Goal: Information Seeking & Learning: Learn about a topic

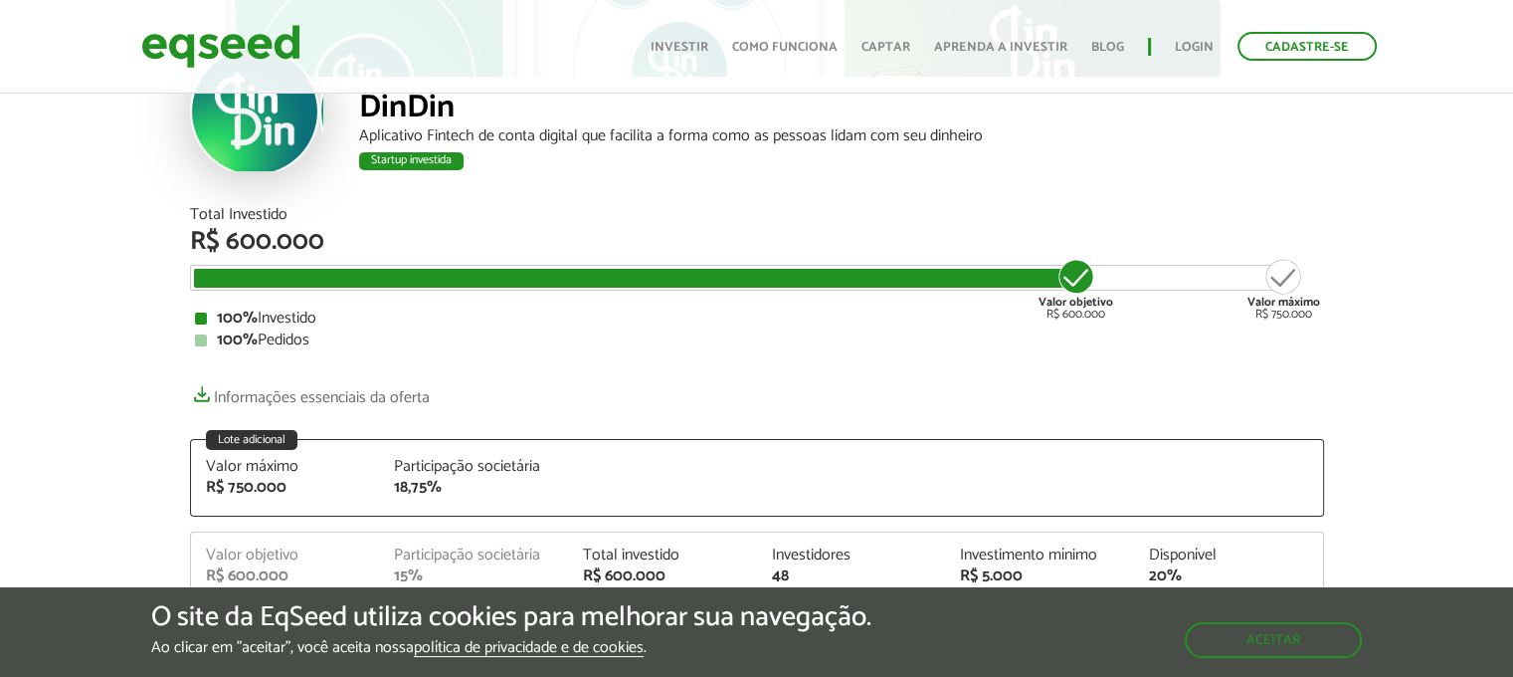
scroll to position [132, 0]
drag, startPoint x: 1042, startPoint y: 285, endPoint x: 796, endPoint y: 301, distance: 246.3
click at [818, 300] on div "Total Investido R$ 600.000 Valor objetivo R$ 600.000 Valor máximo R$ 750.000 10…" at bounding box center [757, 277] width 1134 height 141
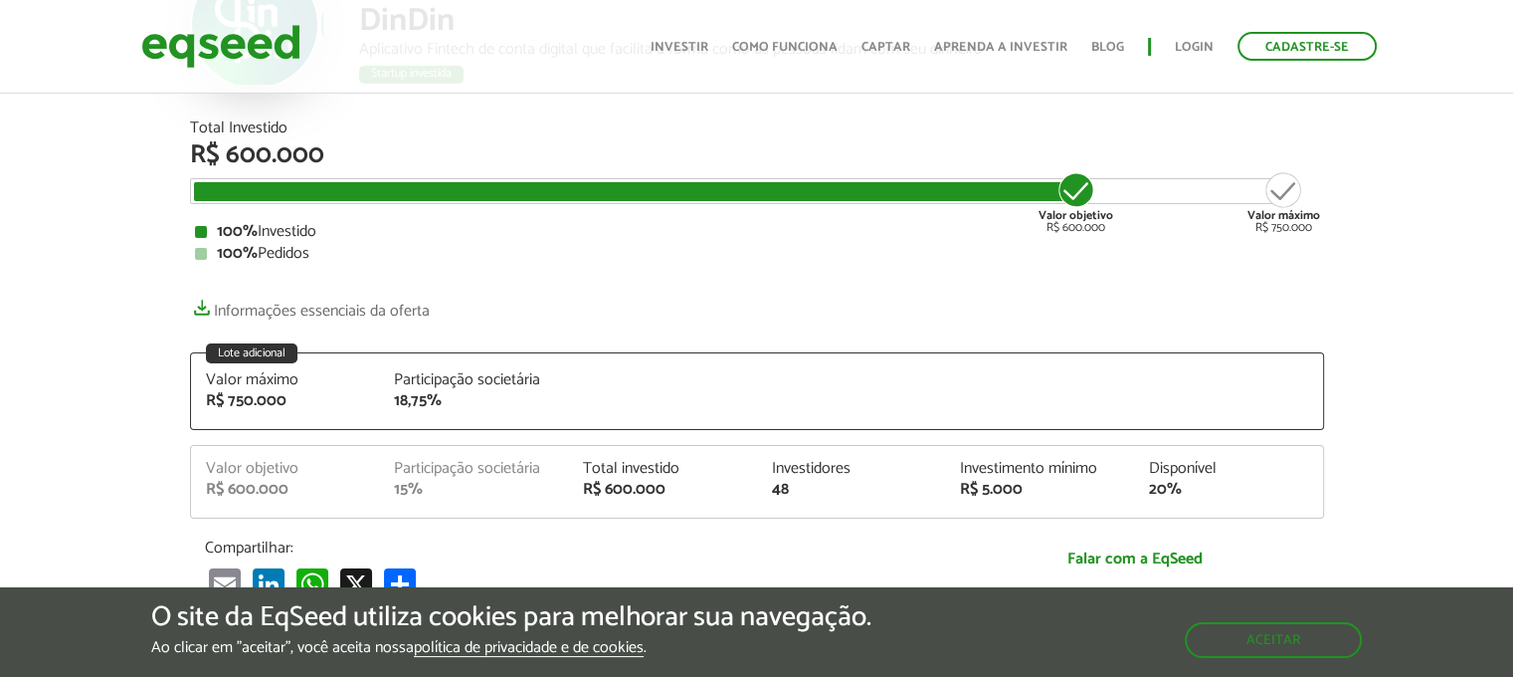
scroll to position [265, 0]
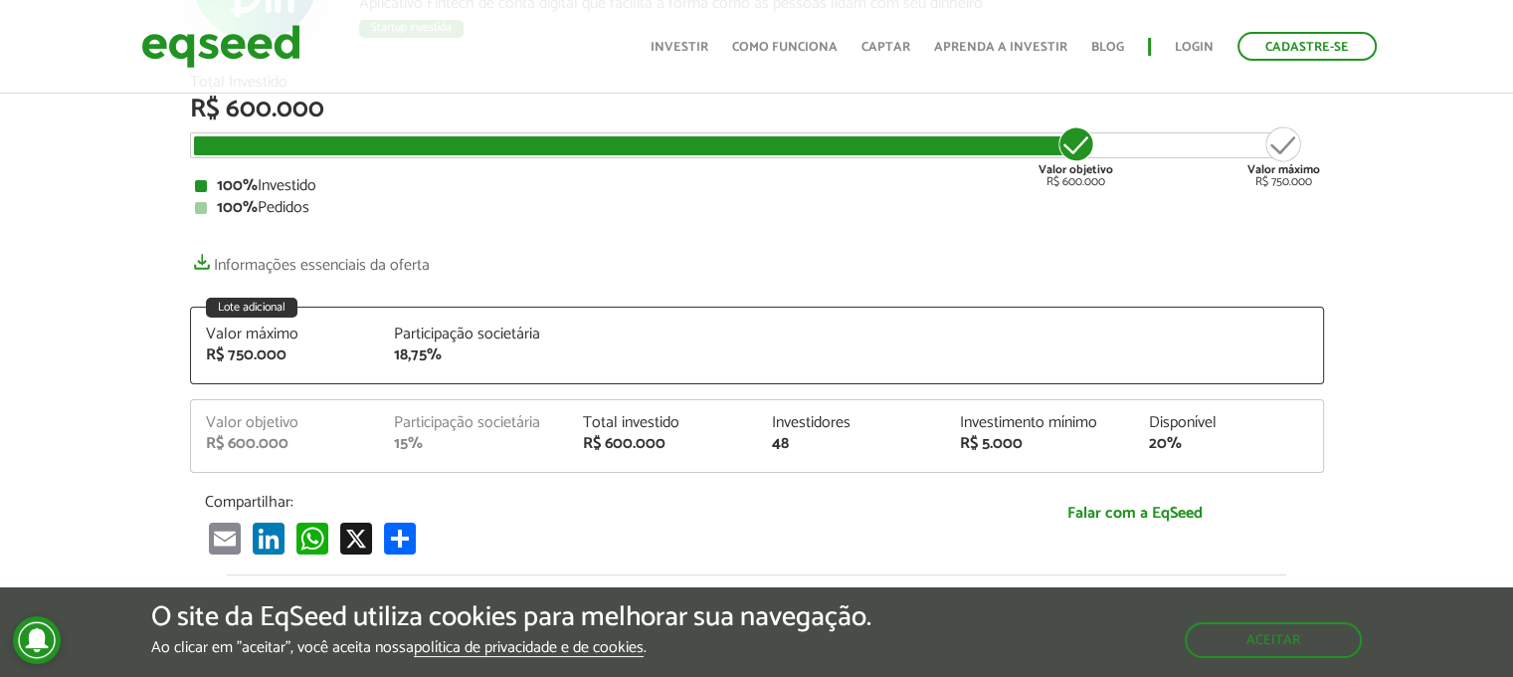
click at [585, 240] on div "Total Investido R$ 600.000 Valor objetivo R$ 600.000 Valor máximo R$ 750.000 10…" at bounding box center [757, 315] width 1134 height 481
drag, startPoint x: 403, startPoint y: 351, endPoint x: 466, endPoint y: 350, distance: 62.7
click at [466, 350] on div "18,75%" at bounding box center [473, 355] width 159 height 16
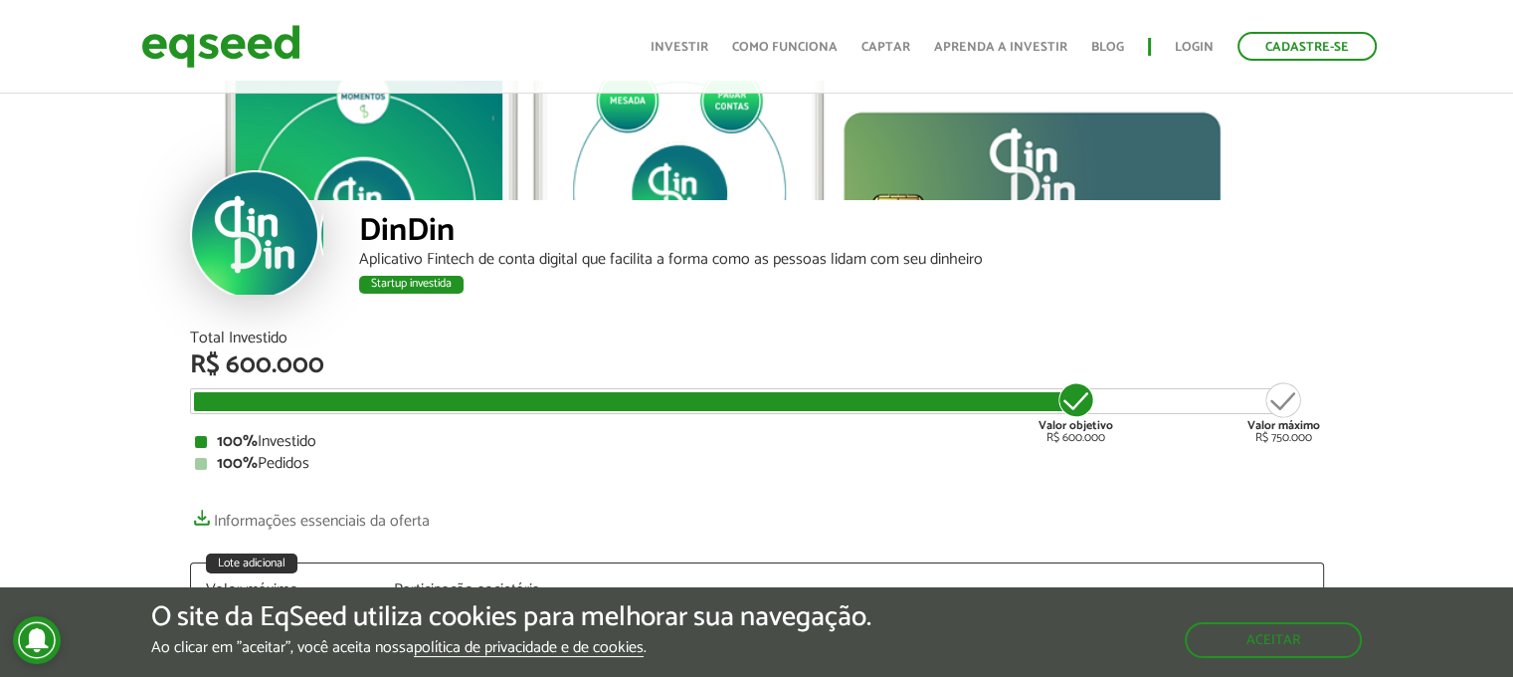
scroll to position [0, 0]
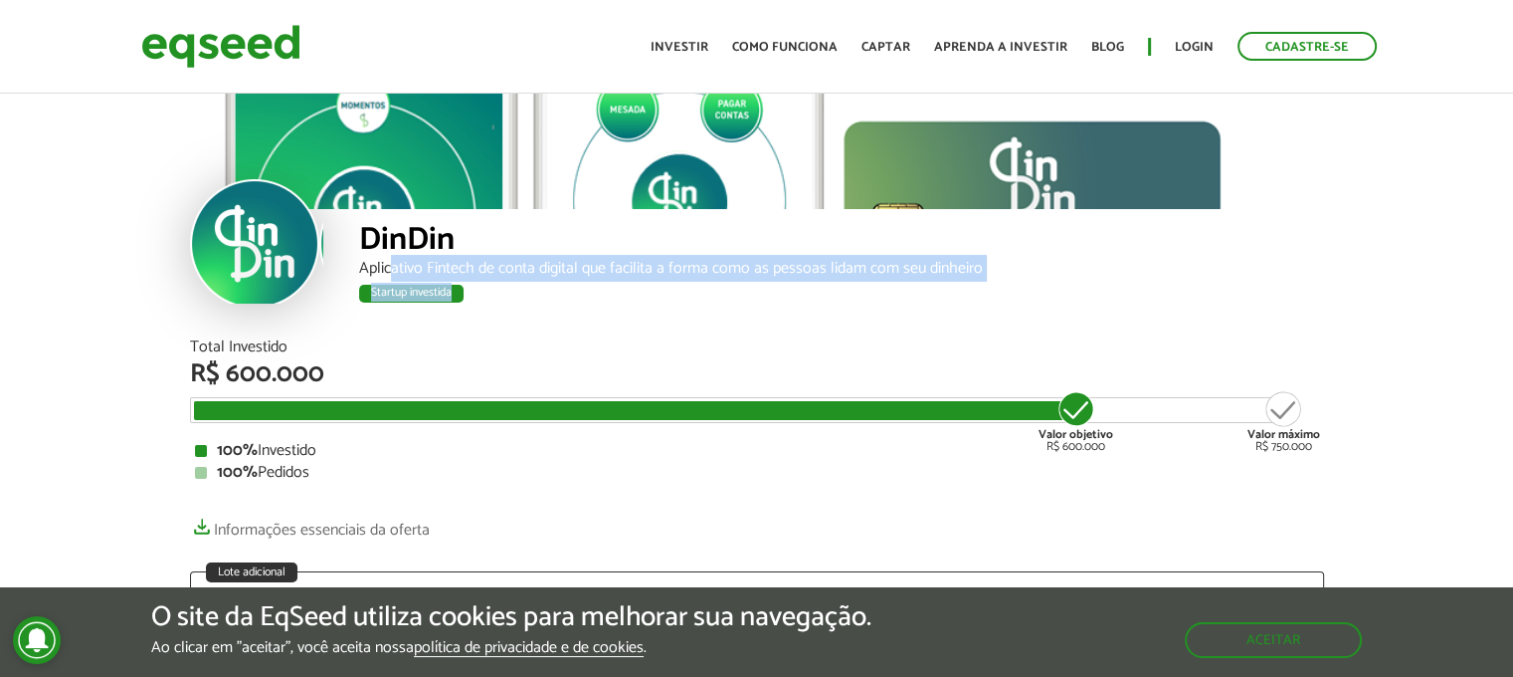
drag, startPoint x: 394, startPoint y: 265, endPoint x: 863, endPoint y: 133, distance: 486.7
click at [735, 277] on div "Aplicativo Fintech de conta digital que facilita a forma como as pessoas lidam …" at bounding box center [841, 269] width 965 height 16
